Goal: Information Seeking & Learning: Find specific fact

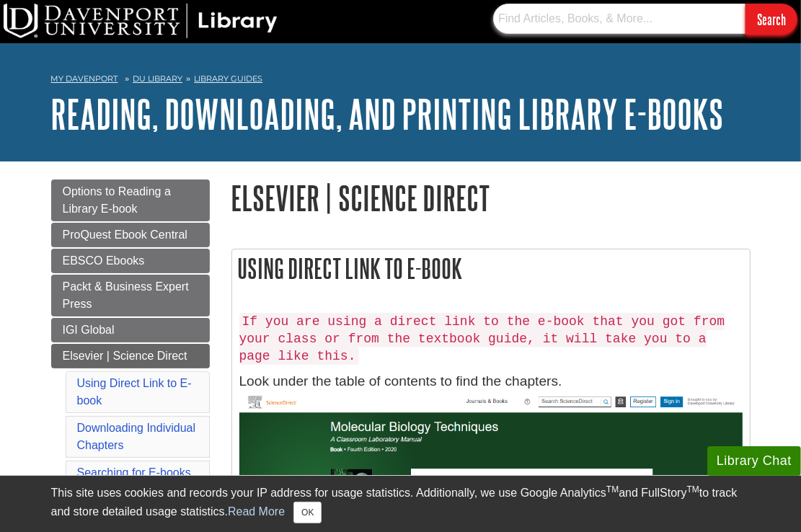
click at [572, 24] on input "text" at bounding box center [619, 19] width 252 height 30
paste input "0.1016/j.coms.2014.06.001"
type input "0"
paste input "0.1016/j.coms.2014.06.001"
click at [496, 18] on input "0.1016/j.coms.2014.06.001" at bounding box center [619, 19] width 252 height 30
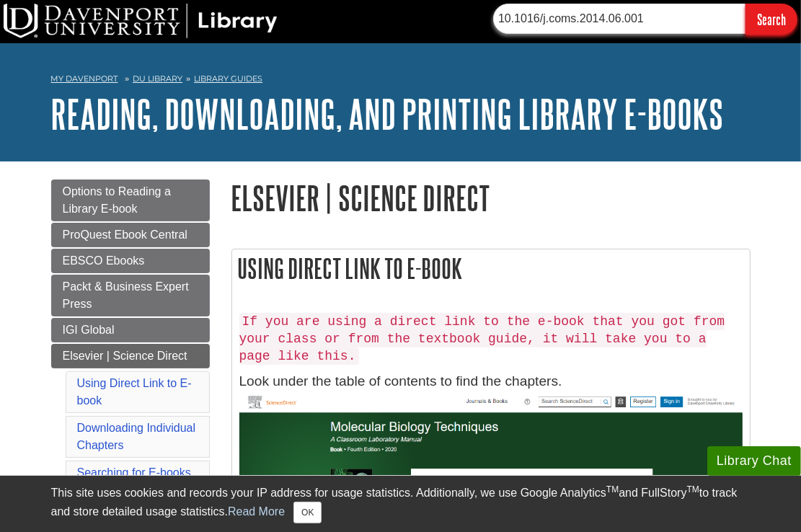
type input "10.1016/j.coms.2014.06.001"
click at [745, 4] on input "Search" at bounding box center [771, 19] width 52 height 31
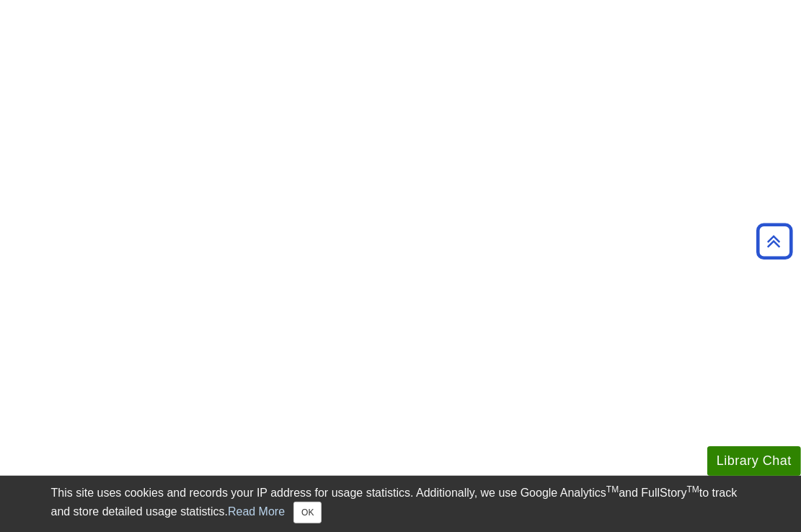
scroll to position [1016, 0]
